Goal: Task Accomplishment & Management: Manage account settings

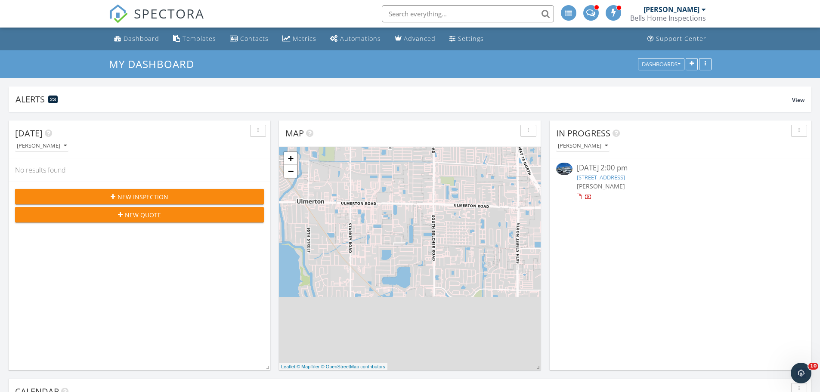
click at [157, 196] on span "New Inspection" at bounding box center [142, 196] width 51 height 9
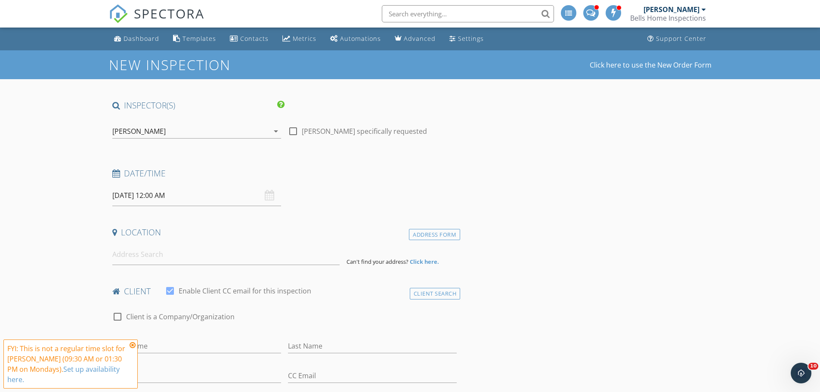
click at [131, 345] on icon at bounding box center [132, 345] width 6 height 7
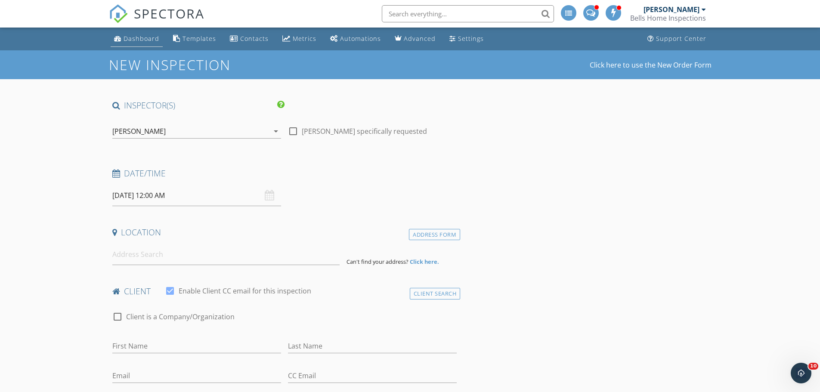
click at [138, 33] on link "Dashboard" at bounding box center [137, 39] width 52 height 16
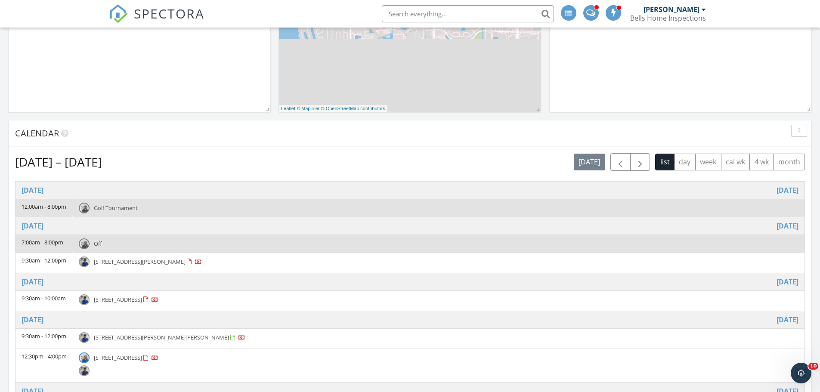
scroll to position [86, 0]
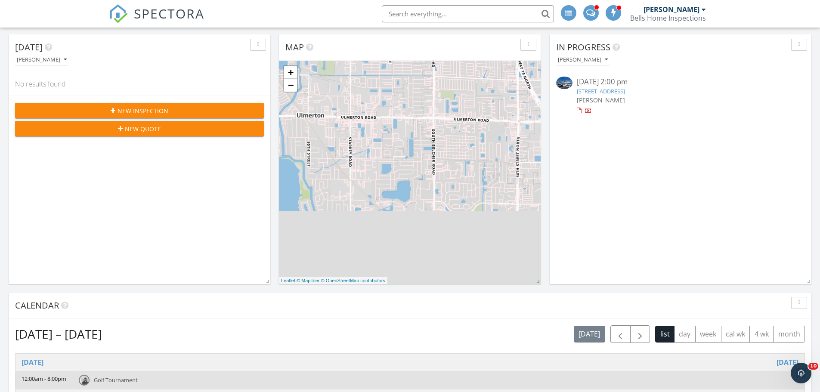
click at [148, 110] on span "New Inspection" at bounding box center [142, 110] width 51 height 9
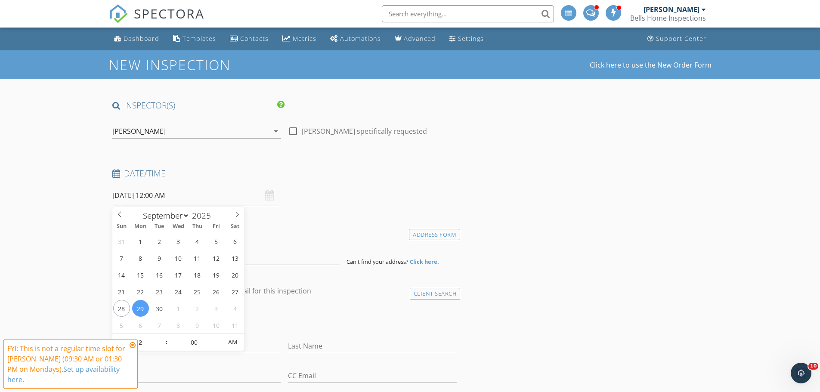
click at [215, 195] on input "09/29/2025 12:00 AM" at bounding box center [196, 195] width 169 height 21
select select "9"
type input "10/03/2025 12:00 AM"
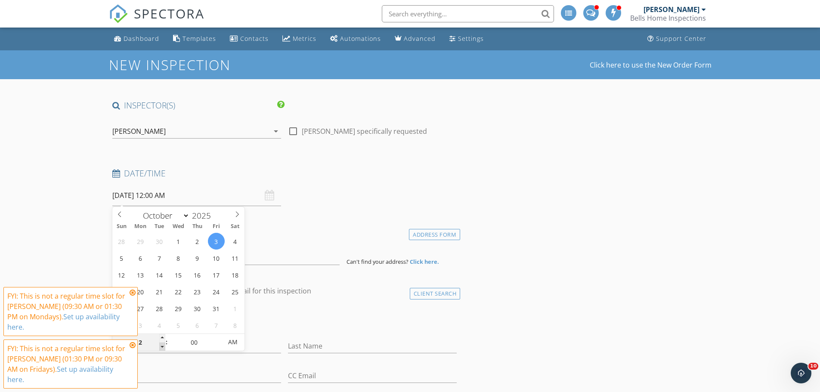
type input "11"
type input "10/03/2025 11:00 PM"
click at [163, 348] on span at bounding box center [162, 346] width 6 height 9
type input "10"
type input "10/03/2025 10:00 PM"
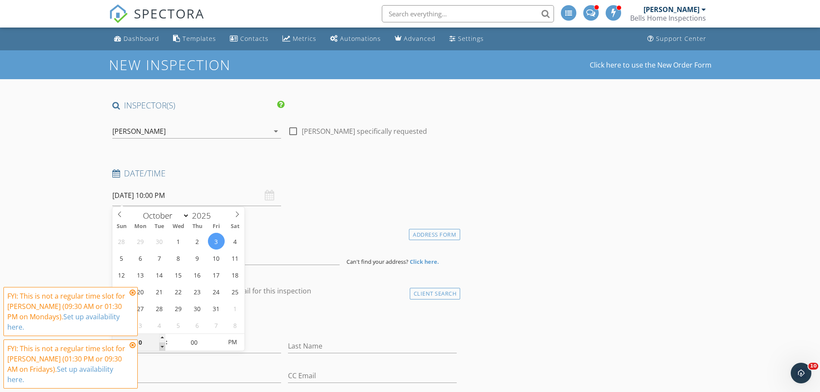
click at [163, 348] on span at bounding box center [162, 346] width 6 height 9
type input "09"
click at [163, 348] on span at bounding box center [162, 346] width 6 height 9
type input "10/03/2025 9:00 AM"
click at [232, 345] on span "AM" at bounding box center [233, 341] width 24 height 17
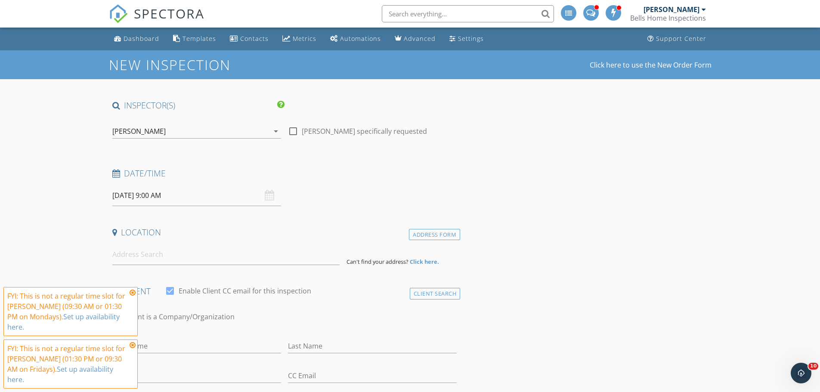
click at [133, 293] on icon at bounding box center [132, 292] width 6 height 7
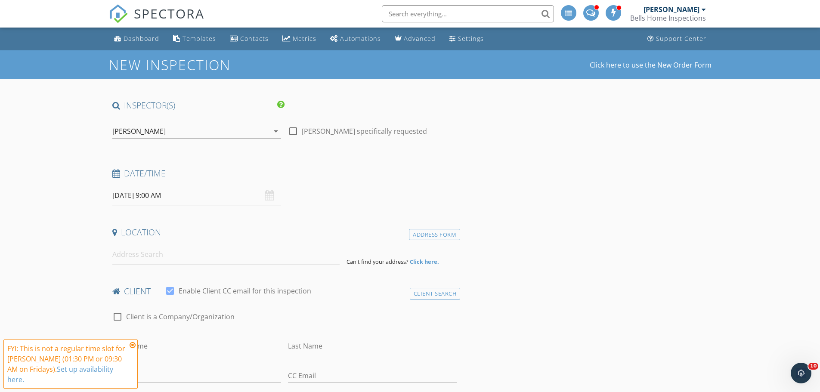
click at [132, 344] on icon at bounding box center [132, 345] width 6 height 7
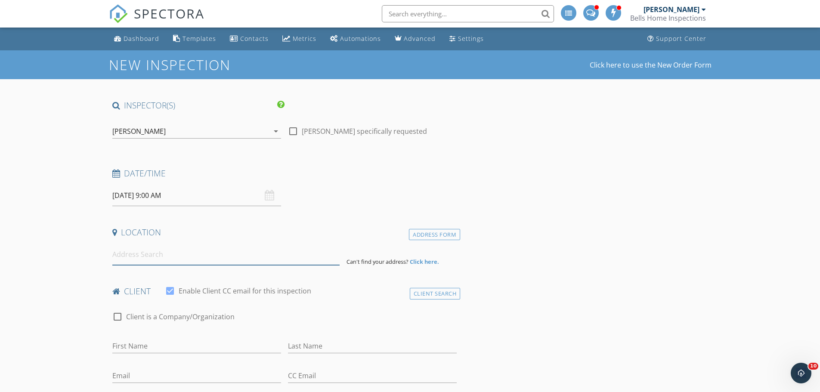
click at [142, 256] on input at bounding box center [225, 254] width 227 height 21
paste input "536 E Tarpon Ave, Unit 3"
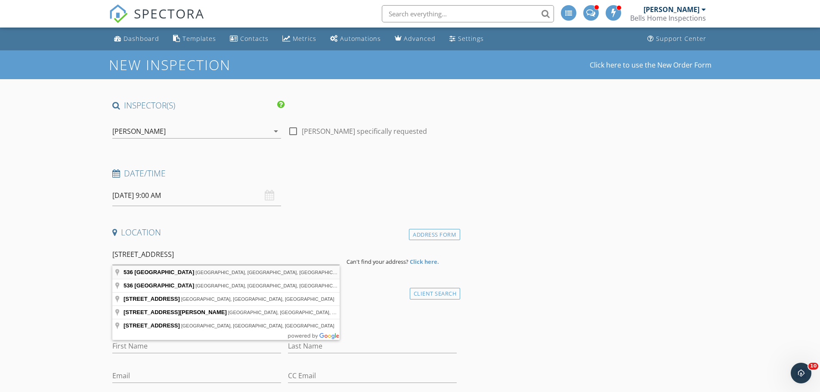
type input "536 East Tarpon Avenue, Tarpon Springs, FL, USA"
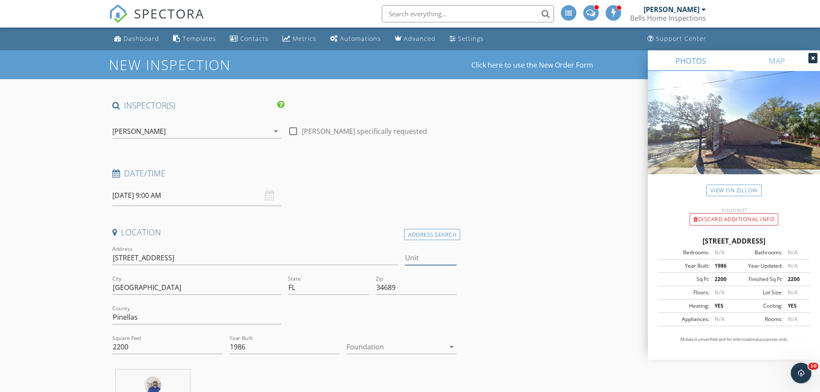
click at [426, 259] on input "Unit" at bounding box center [431, 258] width 52 height 14
type input "3"
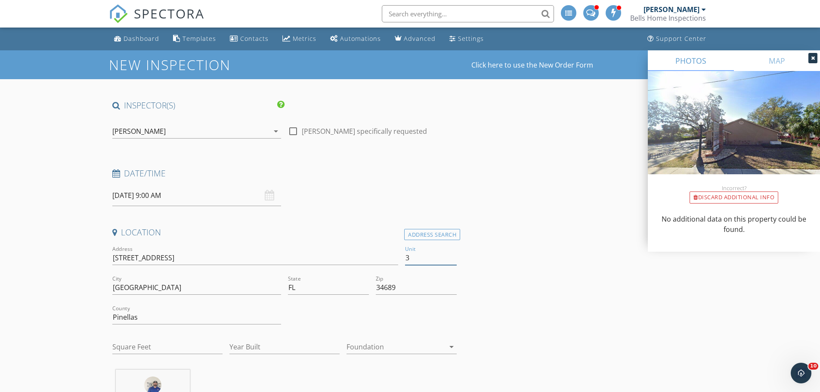
click at [426, 260] on input "3" at bounding box center [431, 258] width 52 height 14
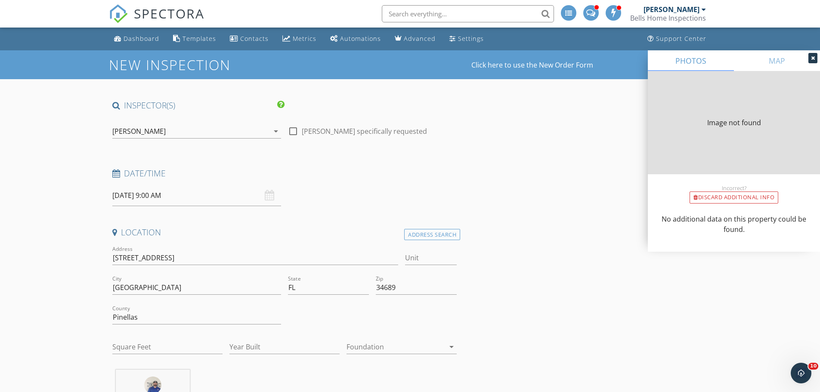
type input "2200"
type input "1986"
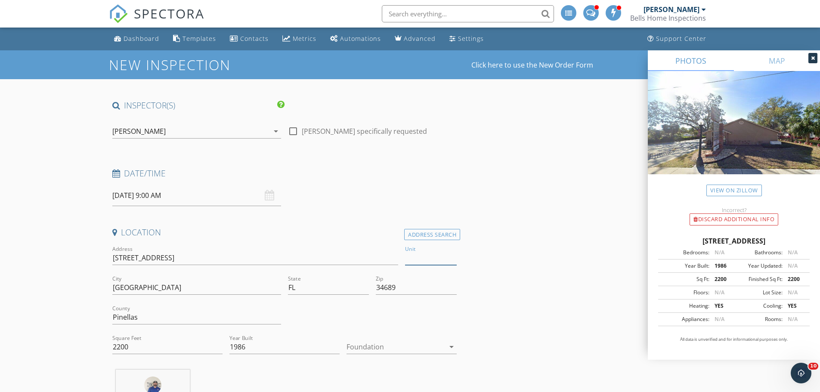
click at [415, 260] on input "Unit" at bounding box center [431, 258] width 52 height 14
type input "3"
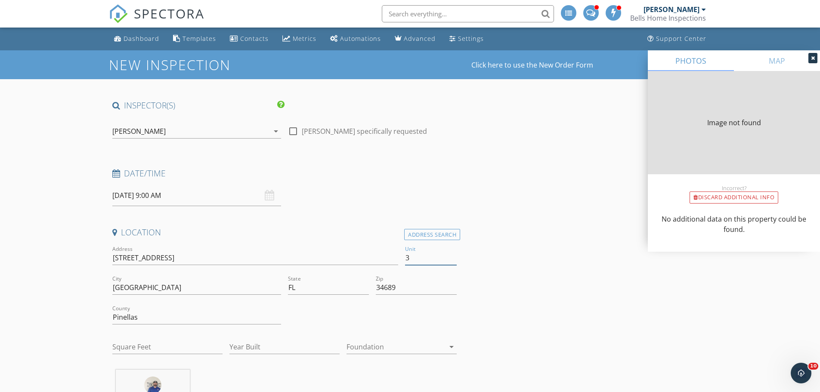
type input "3"
click at [161, 345] on input "Square Feet" at bounding box center [167, 347] width 110 height 14
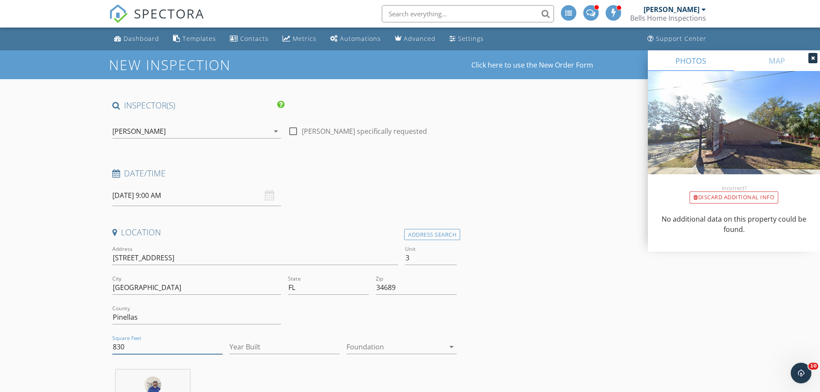
type input "830"
click at [239, 346] on input "Year Built" at bounding box center [284, 347] width 110 height 14
type input "1986"
click at [432, 349] on div at bounding box center [395, 347] width 98 height 14
click at [413, 357] on div "Slab" at bounding box center [401, 356] width 96 height 10
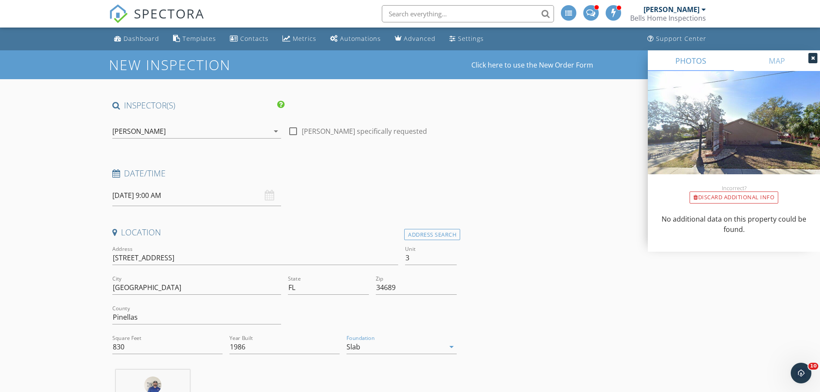
click at [429, 253] on input "3" at bounding box center [431, 258] width 52 height 14
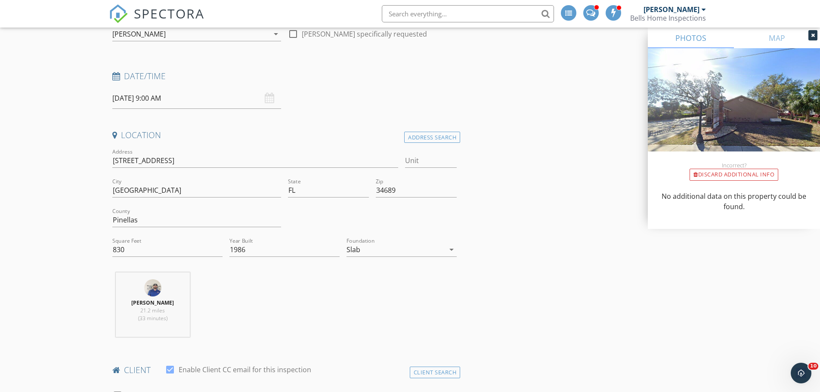
scroll to position [129, 0]
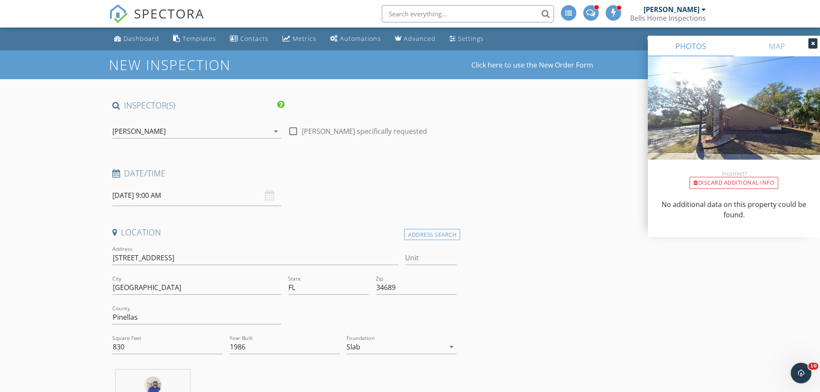
scroll to position [172, 0]
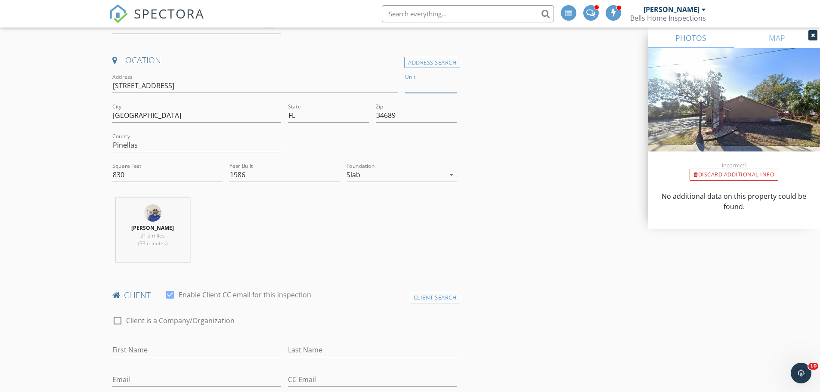
click at [423, 89] on input "Unit" at bounding box center [431, 86] width 52 height 14
type input "3"
drag, startPoint x: 598, startPoint y: 180, endPoint x: 556, endPoint y: 185, distance: 42.4
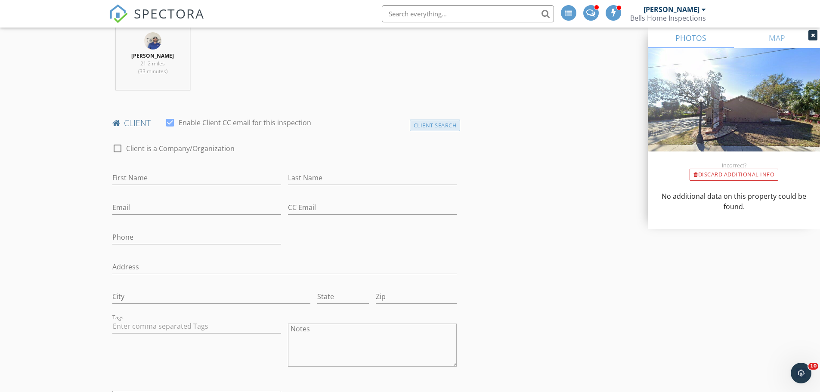
click at [437, 124] on div "Client Search" at bounding box center [435, 126] width 51 height 12
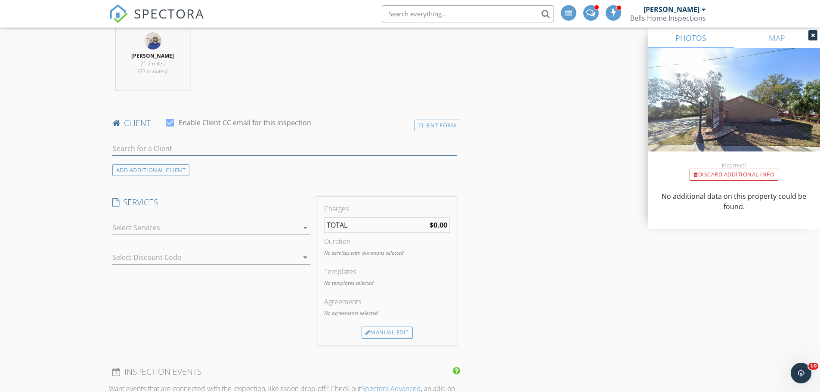
click at [194, 150] on input "text" at bounding box center [284, 149] width 345 height 14
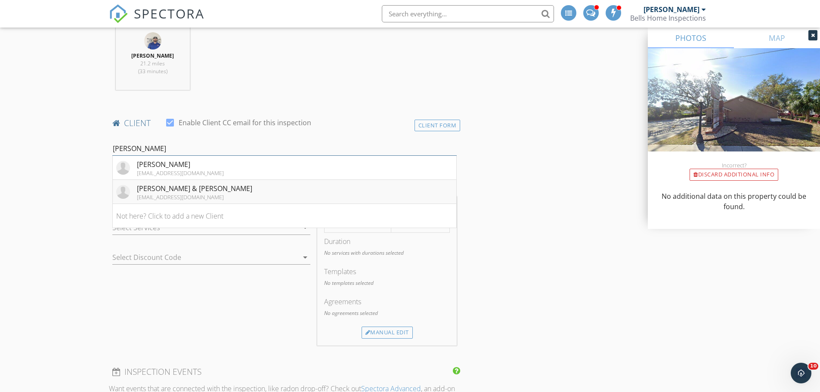
type input "kelley"
click at [204, 192] on li "Hillary & Scott Kelley hmk1111@hotmail.com" at bounding box center [285, 192] width 344 height 24
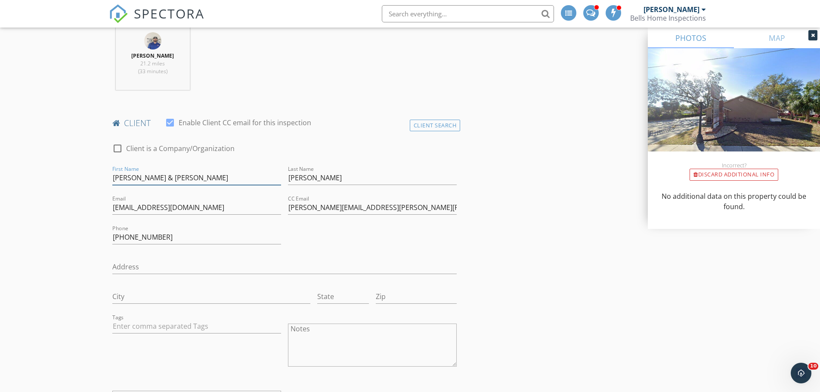
click at [143, 176] on input "Hillary & Scott" at bounding box center [196, 178] width 169 height 14
type input "Scott"
drag, startPoint x: 212, startPoint y: 207, endPoint x: 21, endPoint y: 228, distance: 192.5
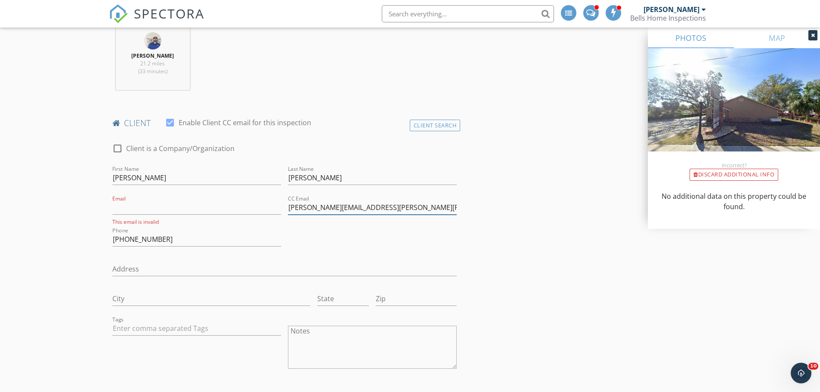
click at [417, 210] on input "Scott.Edward.kelley@gmail.com" at bounding box center [372, 207] width 169 height 14
click at [182, 208] on input "Email" at bounding box center [196, 207] width 169 height 14
paste input "Scott.Edward.kelley@gmail.com"
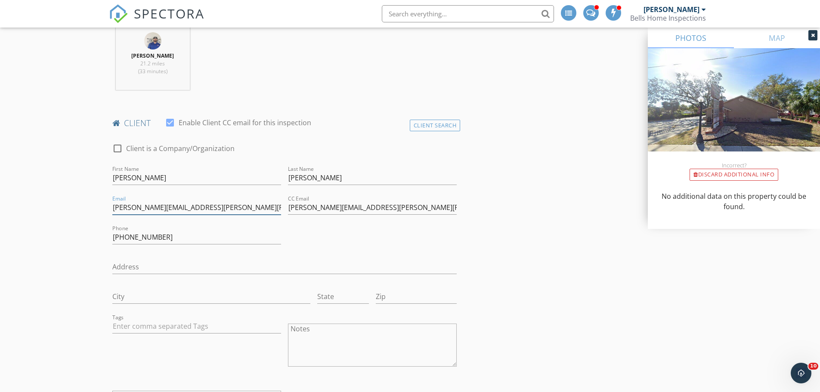
type input "Scott.Edward.kelley@gmail.com"
drag, startPoint x: 167, startPoint y: 237, endPoint x: 71, endPoint y: 234, distance: 96.4
type input "207-405-4029"
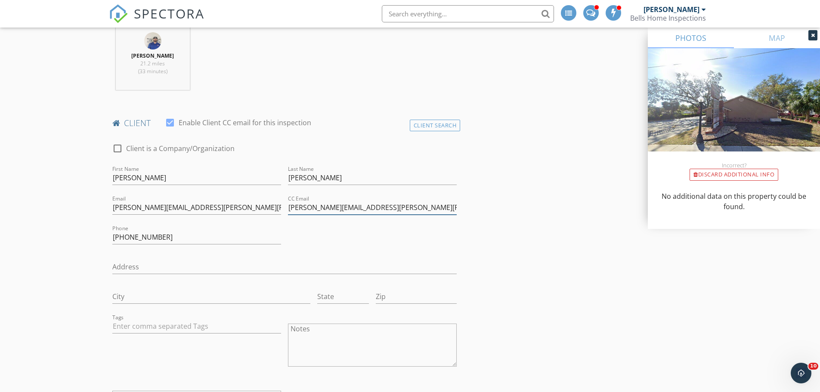
click at [401, 208] on input "Scott.Edward.kelley@gmail.com" at bounding box center [372, 207] width 169 height 14
type input "S"
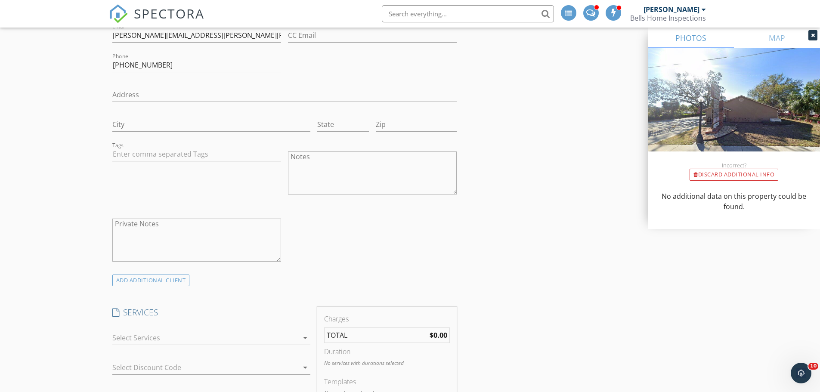
scroll to position [645, 0]
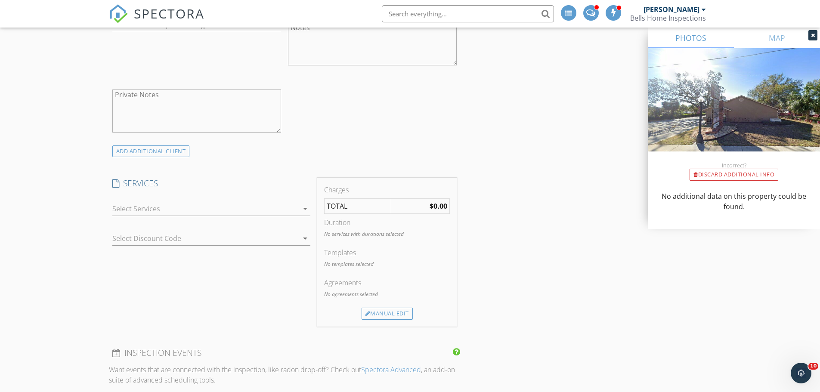
click at [145, 207] on div at bounding box center [205, 209] width 186 height 14
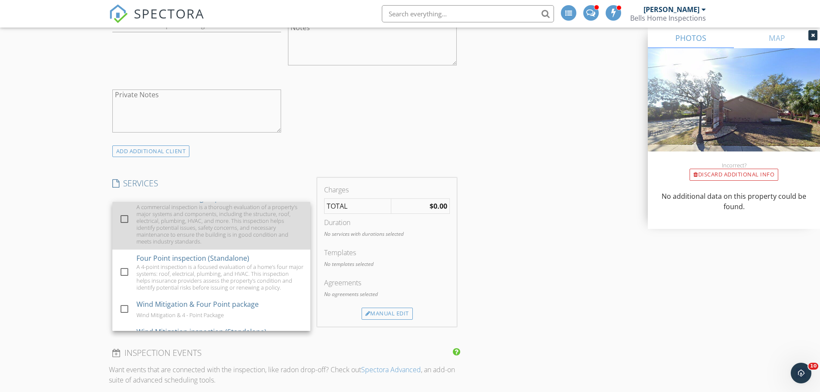
scroll to position [215, 0]
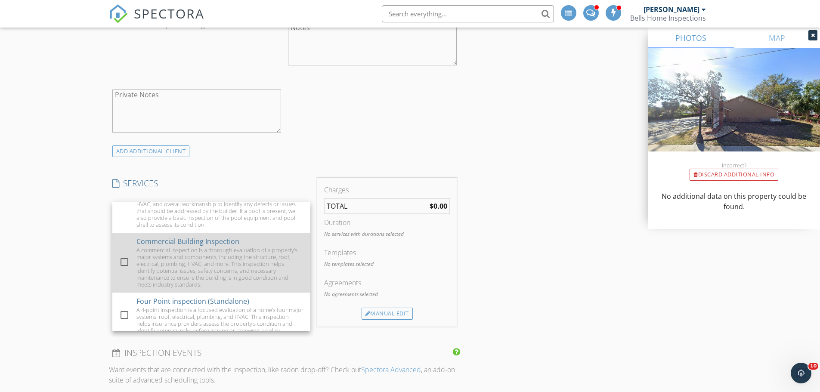
click at [124, 259] on div at bounding box center [124, 262] width 15 height 15
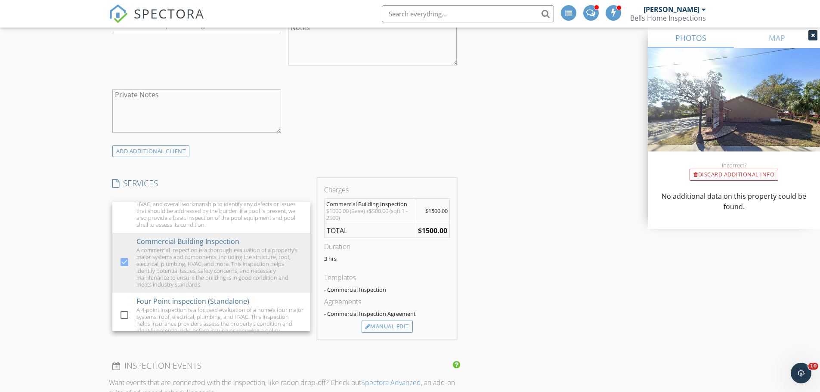
click at [574, 291] on div "INSPECTOR(S) check_box Damir Smajlovic PRIMARY check_box_outline_blank Almir Ha…" at bounding box center [410, 361] width 602 height 1814
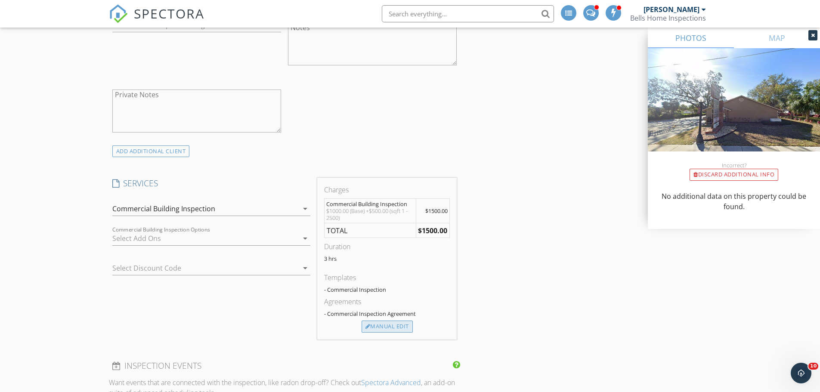
click at [396, 327] on div "Manual Edit" at bounding box center [386, 327] width 51 height 12
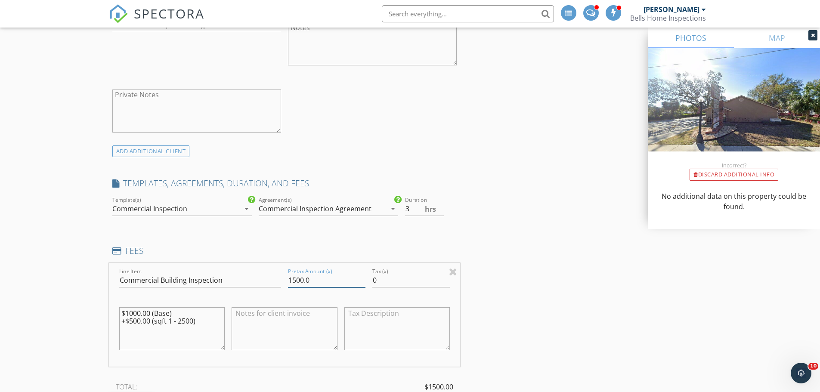
drag, startPoint x: 323, startPoint y: 274, endPoint x: 229, endPoint y: 280, distance: 94.4
click at [229, 280] on div "Line Item Commercial Building Inspection Pretax Amount ($) 1500.0 Tax ($) 0 $10…" at bounding box center [284, 315] width 351 height 104
type input "375"
click at [377, 208] on div "Commercial Inspection Agreement" at bounding box center [322, 209] width 127 height 14
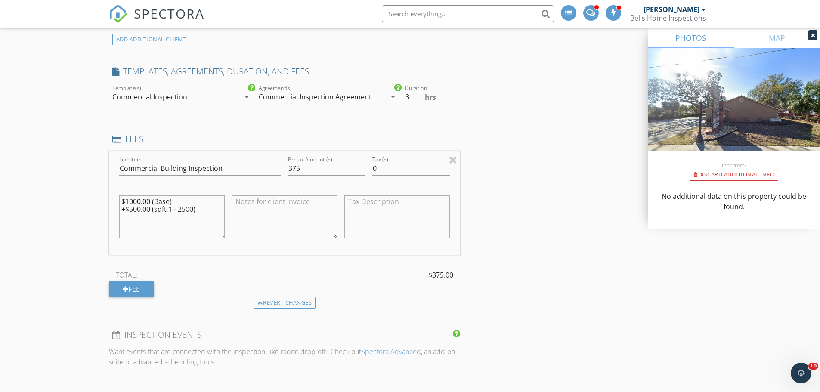
scroll to position [774, 0]
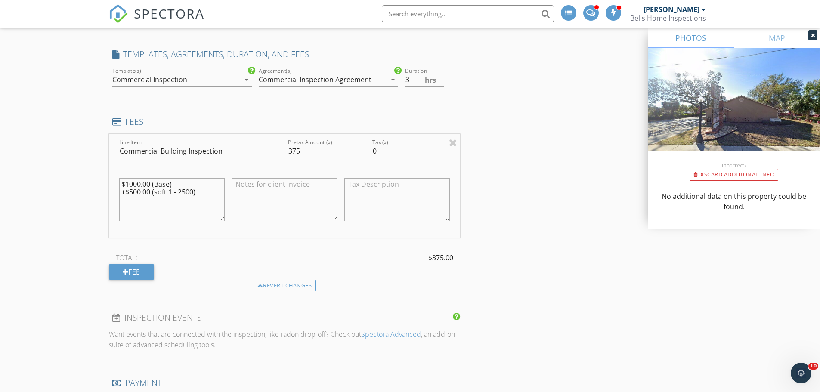
click at [238, 80] on div "Commercial Inspection" at bounding box center [175, 80] width 127 height 14
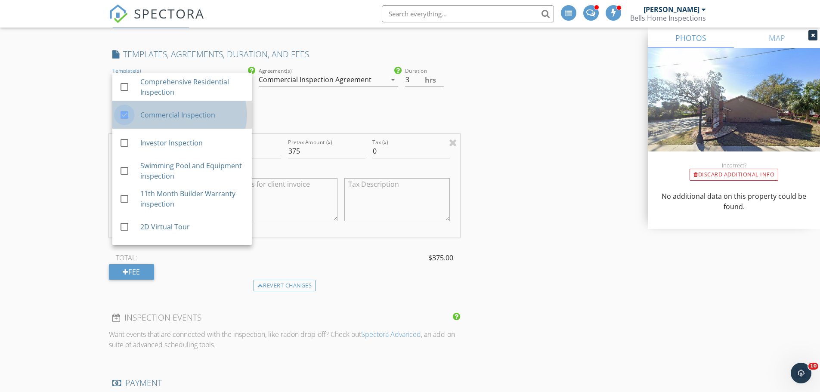
click at [123, 112] on div at bounding box center [124, 115] width 15 height 15
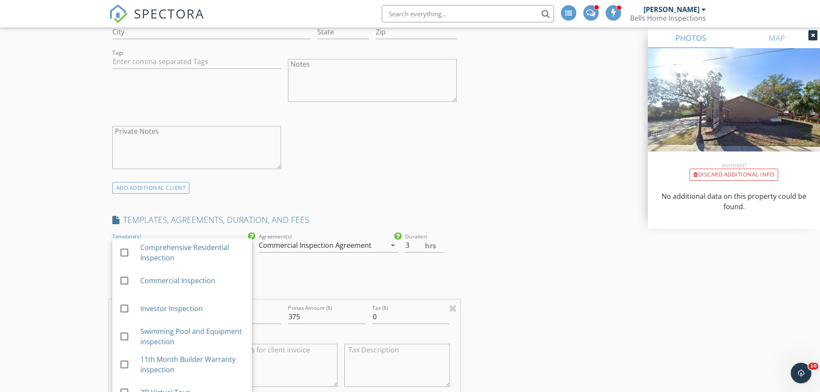
scroll to position [602, 0]
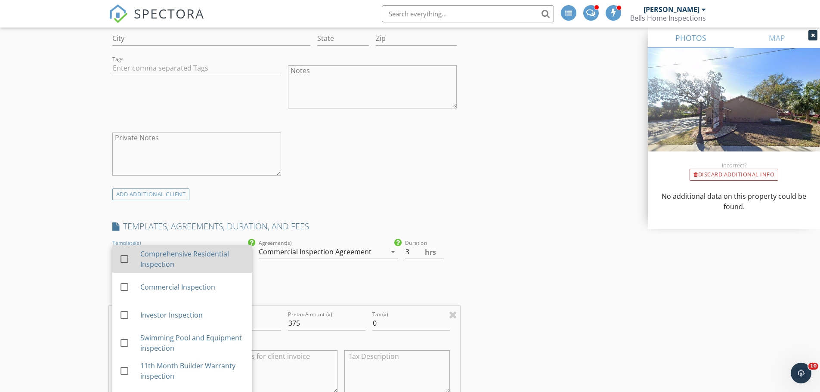
click at [123, 257] on div at bounding box center [124, 259] width 15 height 15
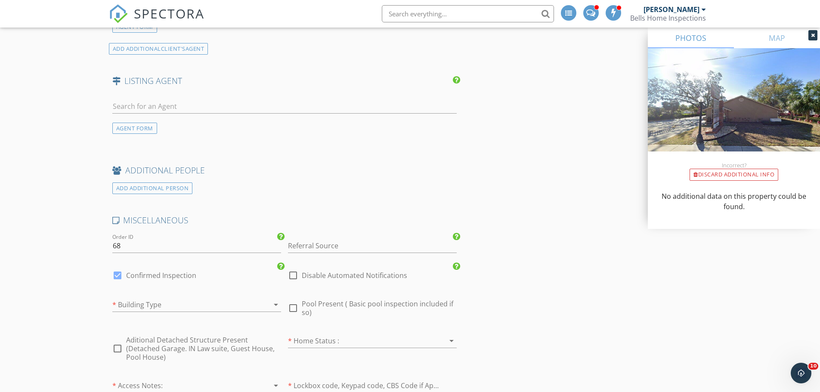
scroll to position [1420, 0]
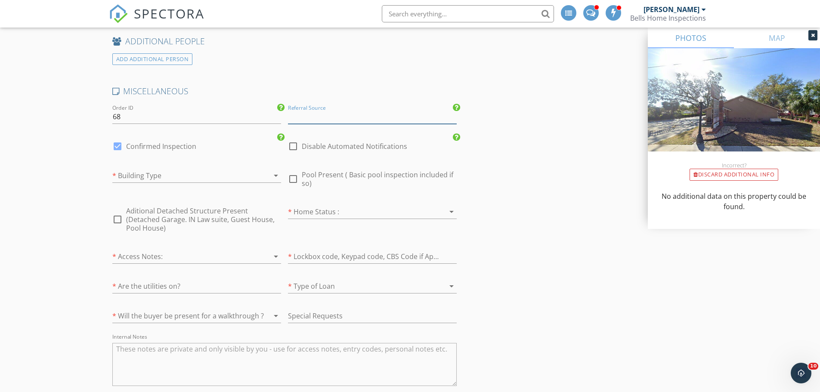
click at [366, 118] on input "Referral Source" at bounding box center [372, 117] width 169 height 14
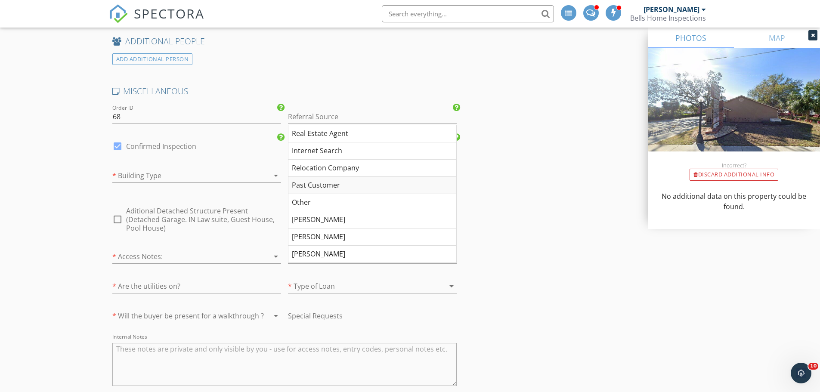
click at [324, 182] on div "Past Customer" at bounding box center [372, 185] width 168 height 17
type input "Past Customer"
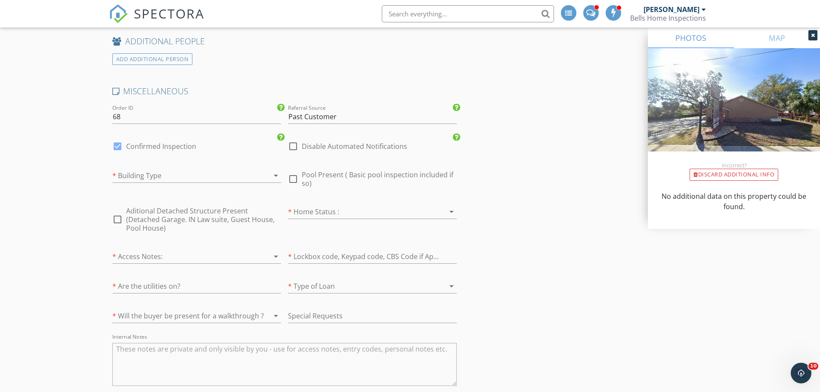
click at [202, 172] on div at bounding box center [184, 176] width 145 height 14
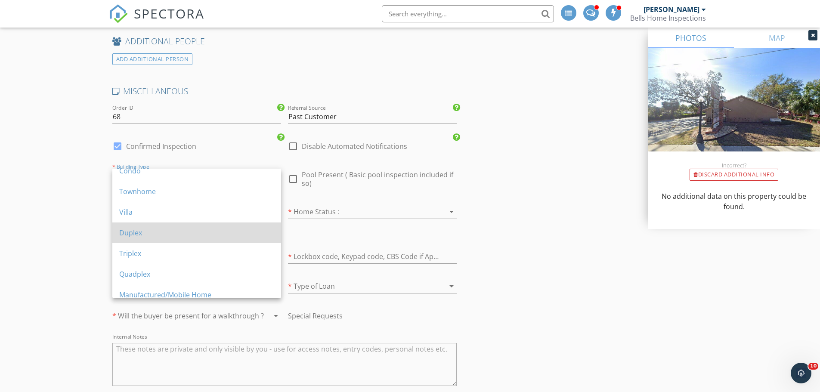
scroll to position [57, 0]
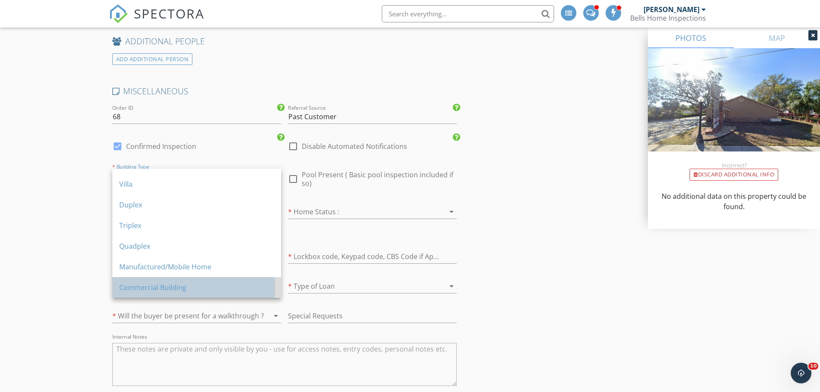
click at [192, 287] on div "Commercial Building" at bounding box center [196, 287] width 155 height 10
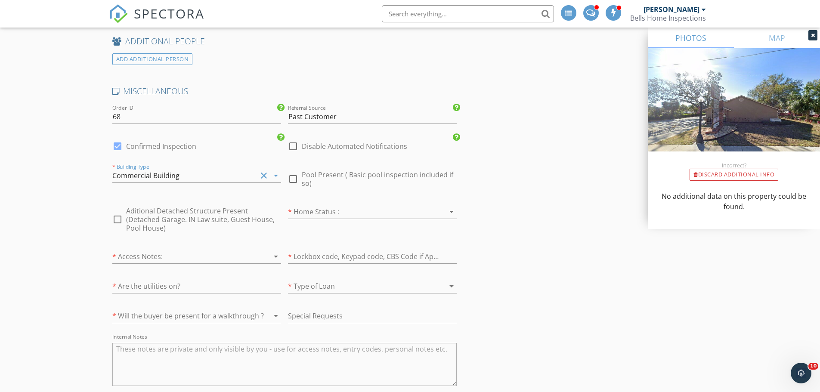
click at [327, 213] on div at bounding box center [360, 212] width 145 height 14
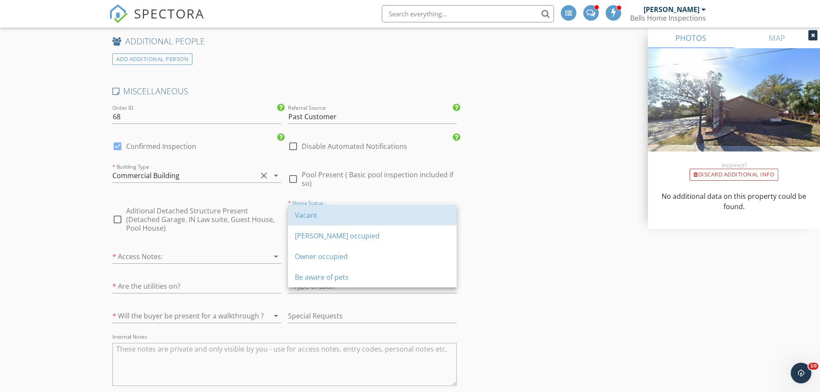
click at [327, 213] on div "Vacant" at bounding box center [372, 215] width 155 height 10
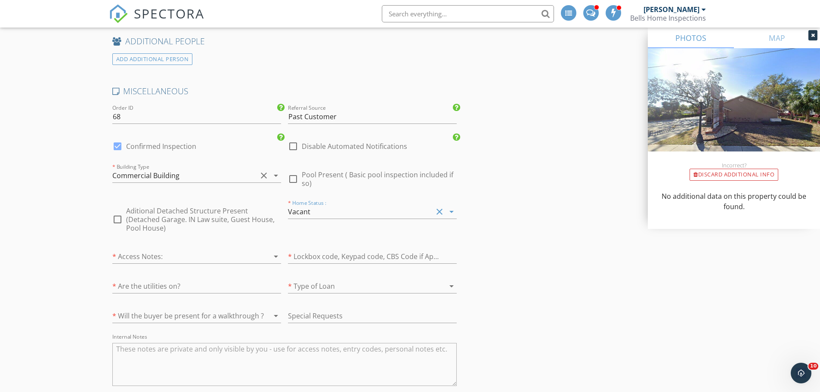
click at [170, 250] on div at bounding box center [184, 257] width 145 height 14
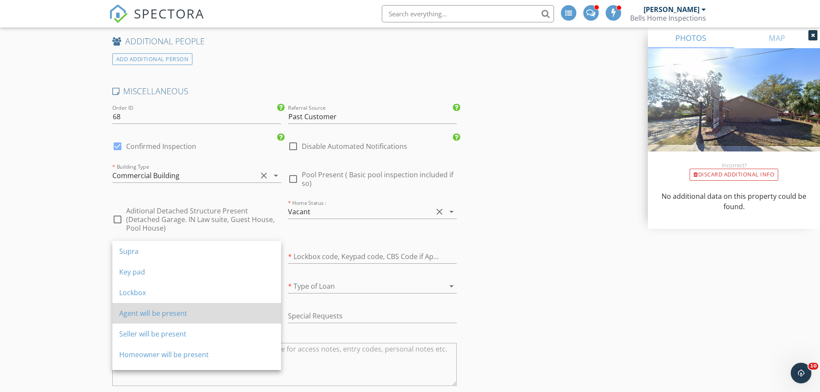
click at [162, 313] on div "Agent will be present" at bounding box center [196, 313] width 155 height 10
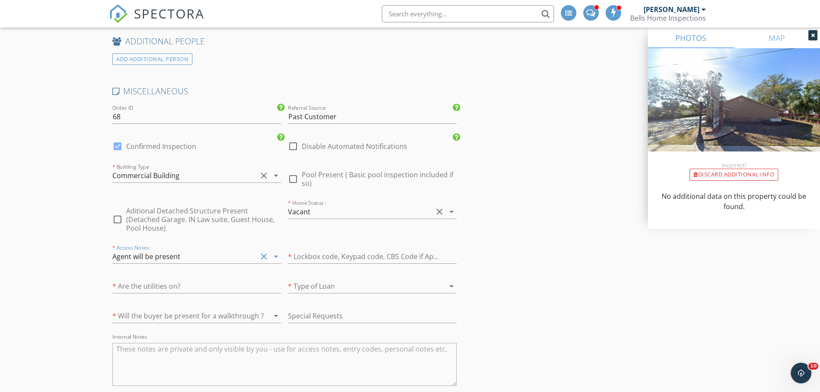
click at [168, 309] on div at bounding box center [184, 316] width 145 height 14
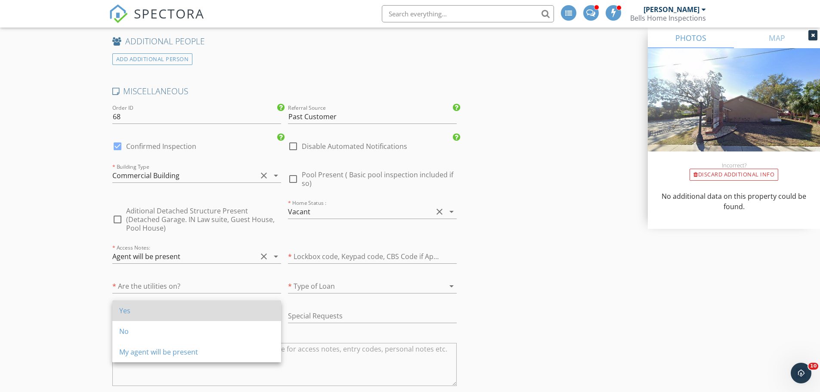
click at [159, 308] on div "Yes" at bounding box center [196, 310] width 155 height 10
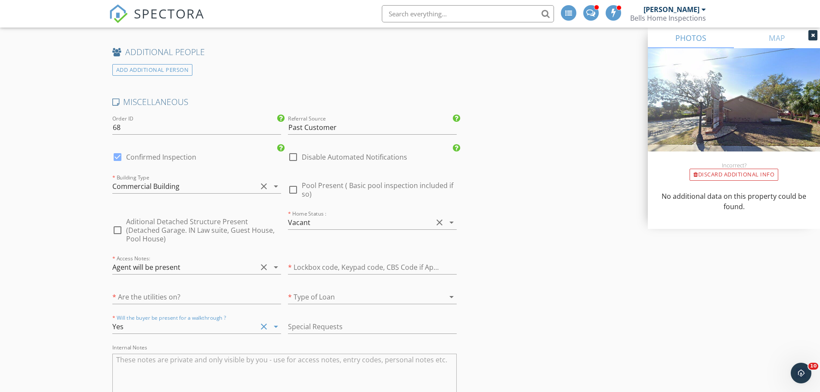
scroll to position [1408, 0]
click at [114, 159] on div at bounding box center [117, 158] width 15 height 15
checkbox input "false"
checkbox input "true"
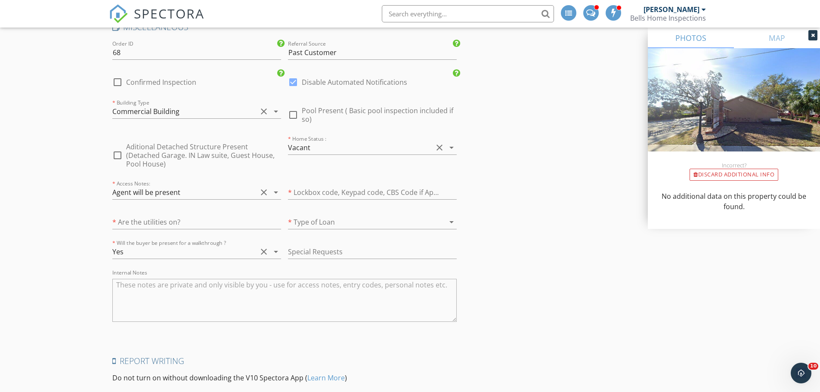
scroll to position [1623, 0]
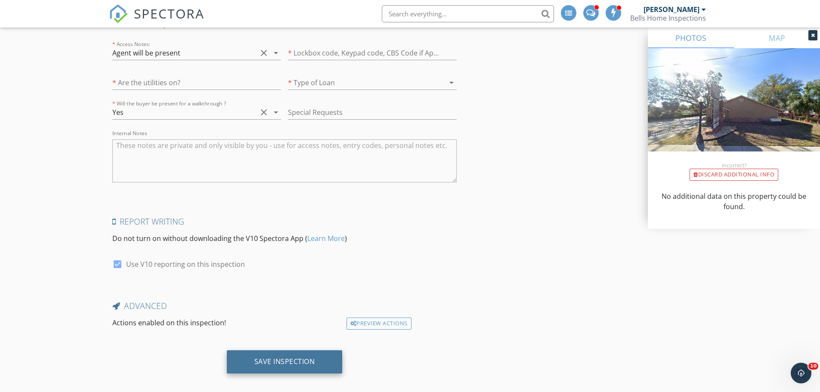
click at [272, 357] on div "Save Inspection" at bounding box center [284, 361] width 61 height 9
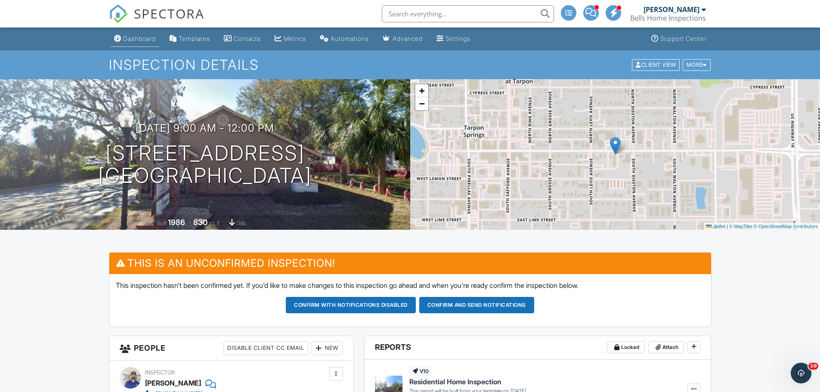
click at [136, 39] on div "Dashboard" at bounding box center [139, 38] width 33 height 7
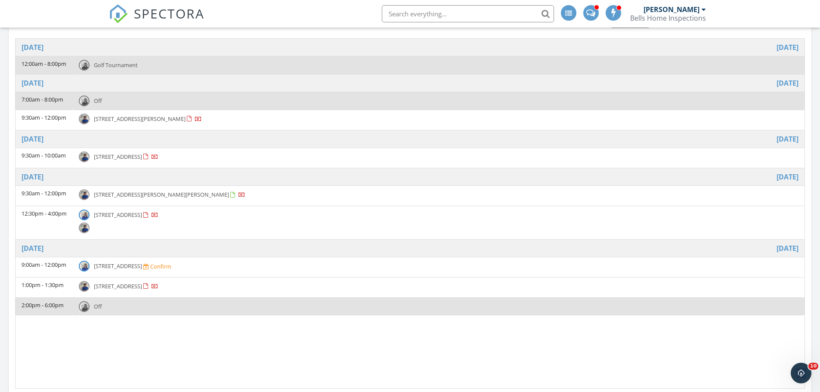
scroll to position [430, 0]
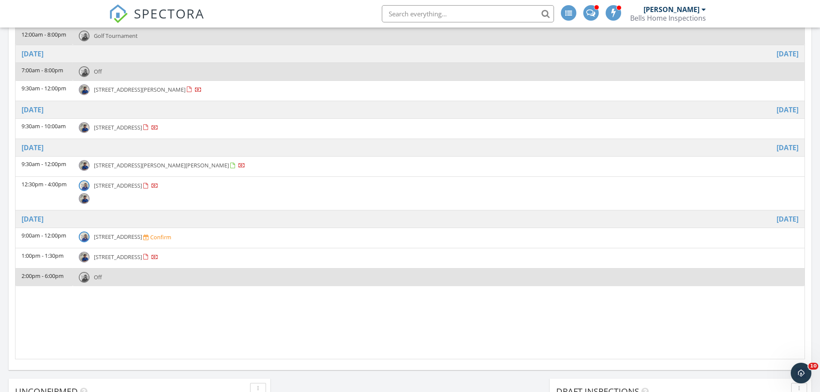
click at [142, 125] on span "7923 Singing Ct Pl, Tampa 33615" at bounding box center [118, 127] width 48 height 8
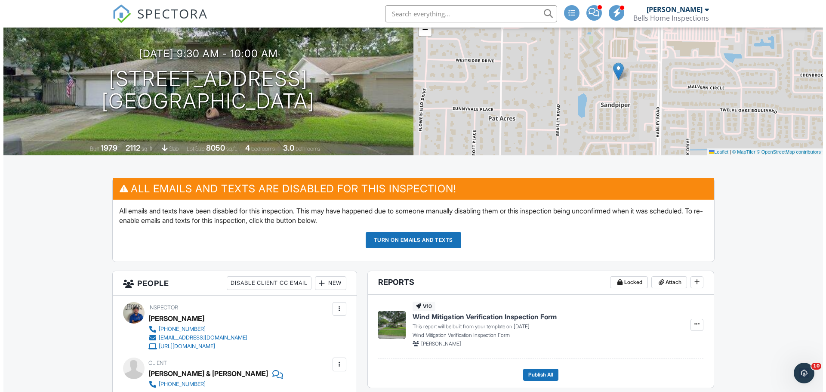
scroll to position [215, 0]
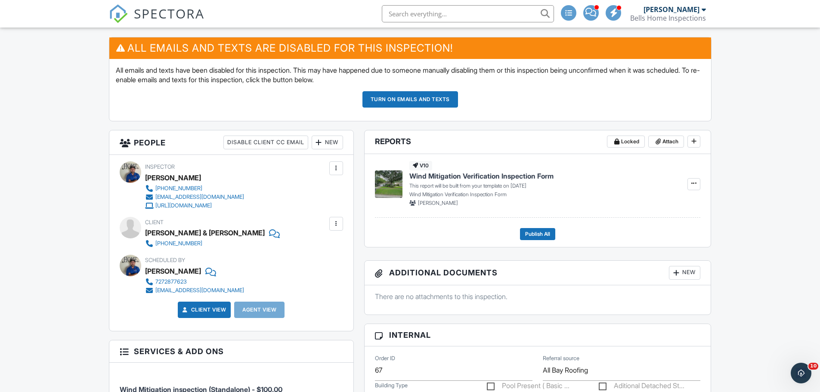
click at [338, 226] on div at bounding box center [336, 223] width 9 height 9
click at [326, 246] on li "Edit" at bounding box center [316, 250] width 44 height 22
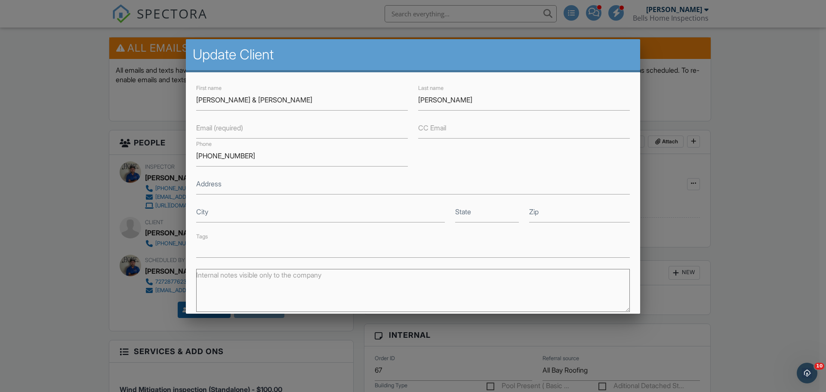
click at [243, 131] on label "Email (required)" at bounding box center [219, 127] width 47 height 9
click at [244, 131] on input "Email (required)" at bounding box center [302, 127] width 212 height 21
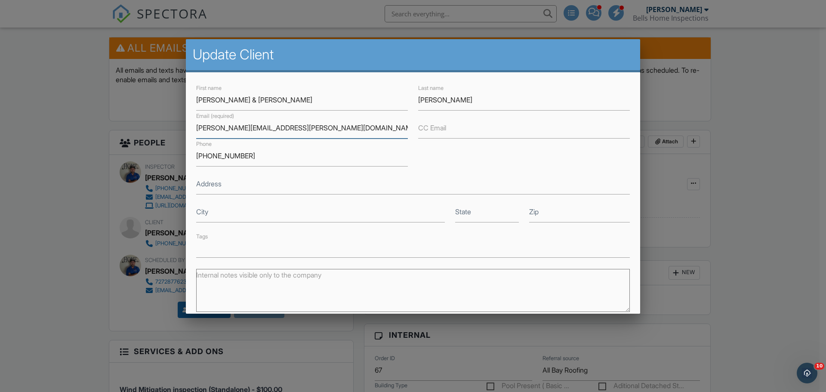
scroll to position [98, 0]
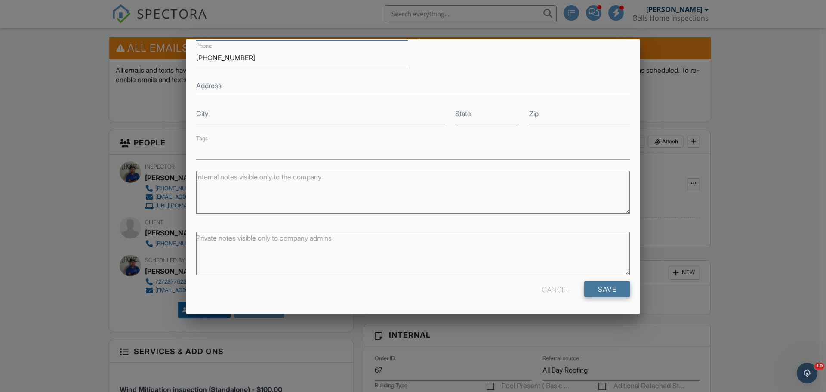
type input "zambrano.henry.a@gmail.com"
click at [605, 291] on input "Save" at bounding box center [607, 288] width 46 height 15
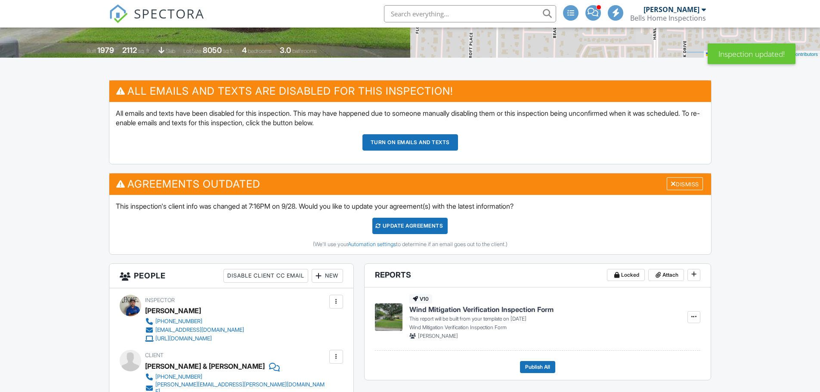
click at [411, 226] on div "Update Agreements" at bounding box center [409, 226] width 75 height 16
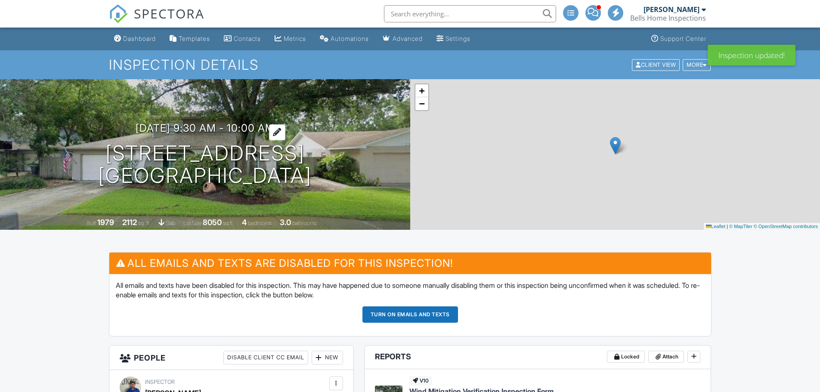
click at [213, 127] on h3 "[DATE] 9:30 am - 10:00 am" at bounding box center [205, 128] width 139 height 12
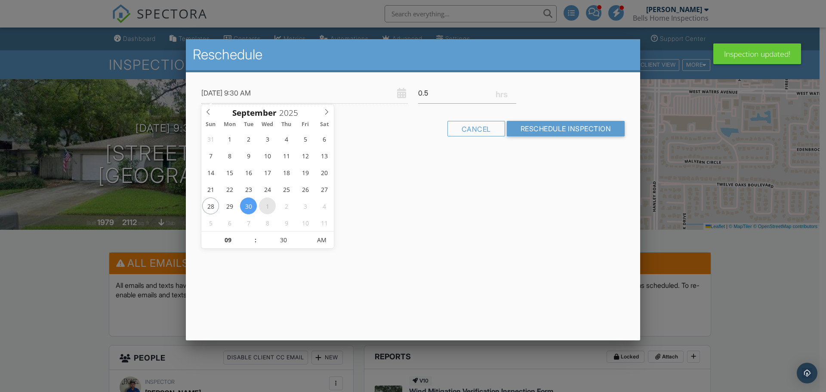
type input "[DATE] 9:30 AM"
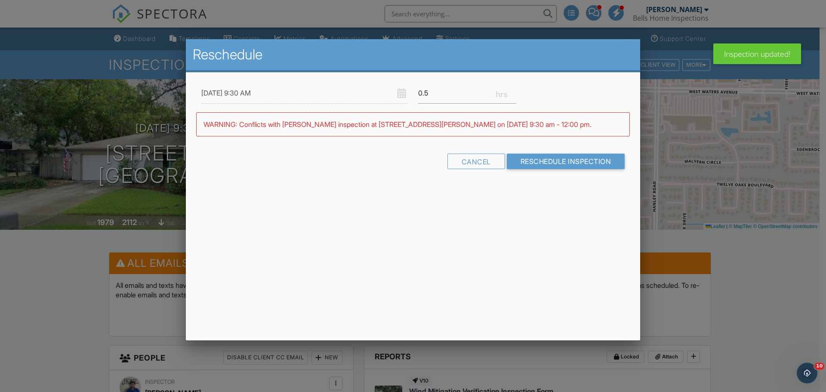
click at [465, 256] on div "Reschedule [DATE] 9:30 AM 0.5 Warning: this date/time is in the past. WARNING: …" at bounding box center [413, 189] width 454 height 301
click at [562, 157] on input "Reschedule Inspection" at bounding box center [566, 161] width 118 height 15
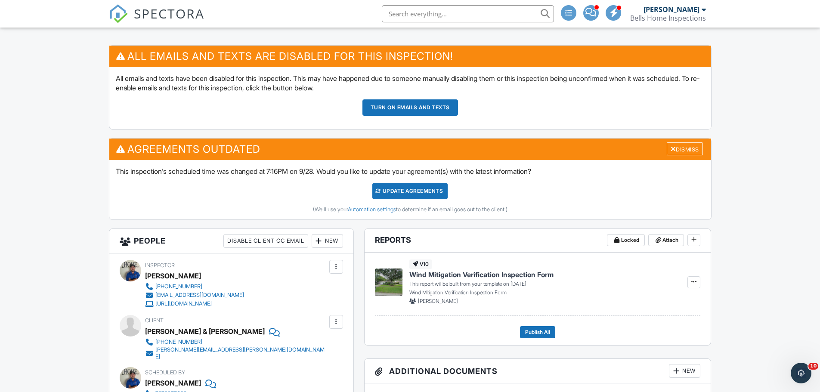
scroll to position [215, 0]
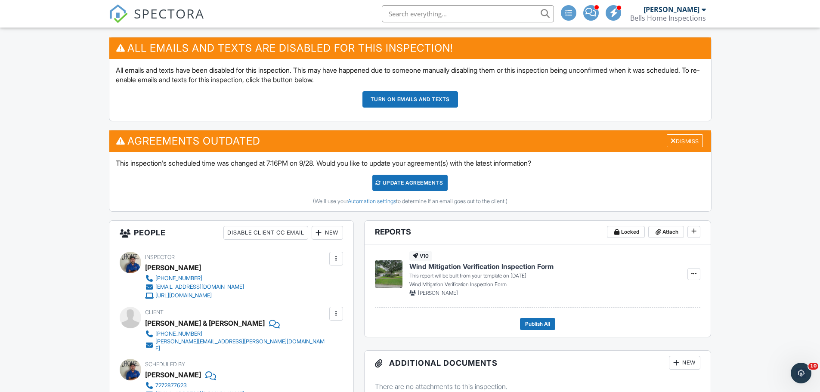
click at [431, 180] on div "Update Agreements" at bounding box center [409, 183] width 75 height 16
